Goal: Task Accomplishment & Management: Manage account settings

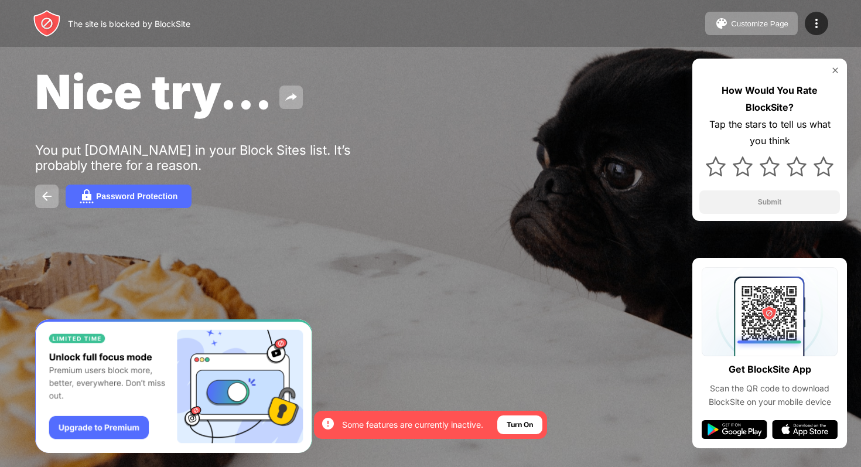
click at [835, 70] on img at bounding box center [834, 70] width 9 height 9
